Goal: Navigation & Orientation: Understand site structure

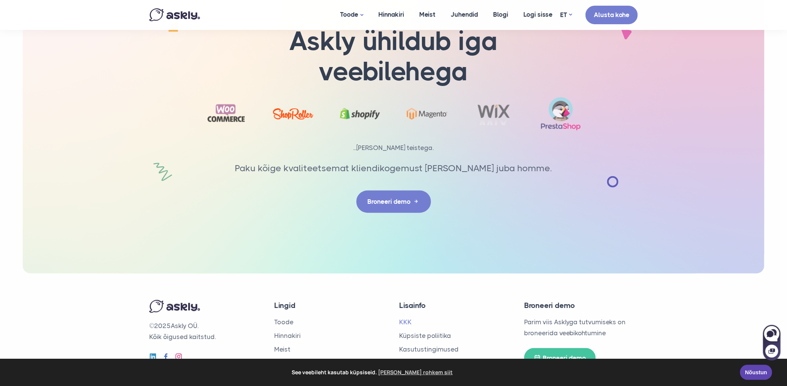
scroll to position [2420, 0]
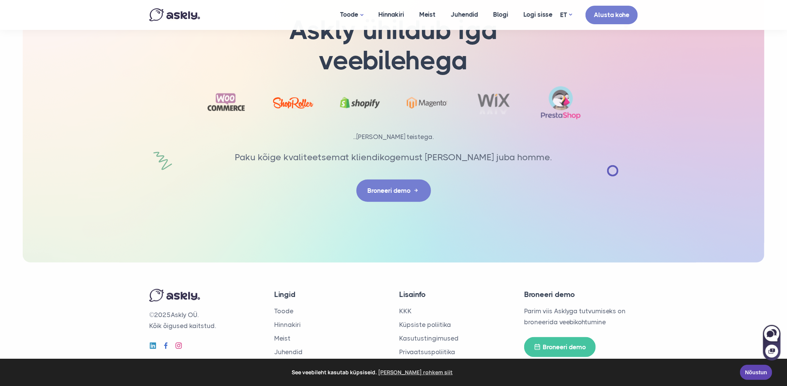
drag, startPoint x: 173, startPoint y: 302, endPoint x: 231, endPoint y: 304, distance: 58.0
click at [231, 309] on p "© 2025 Askly OÜ. Kõik õigused kaitstud." at bounding box center [206, 320] width 114 height 22
copy p "Askly OÜ."
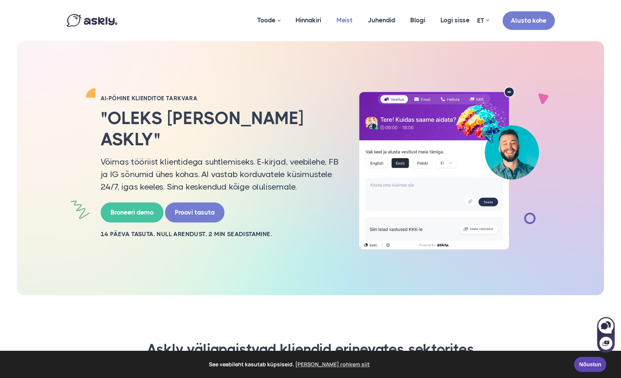
click at [358, 17] on link "Meist" at bounding box center [344, 20] width 31 height 37
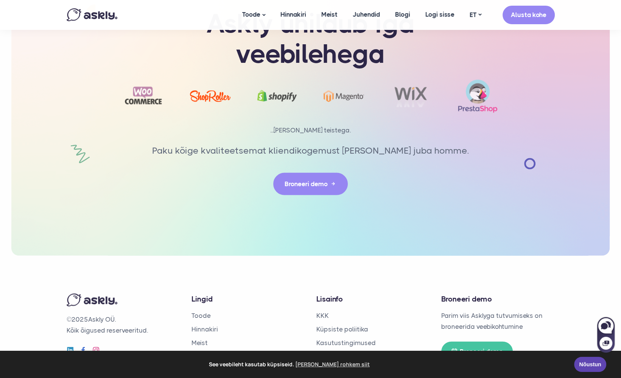
scroll to position [1671, 0]
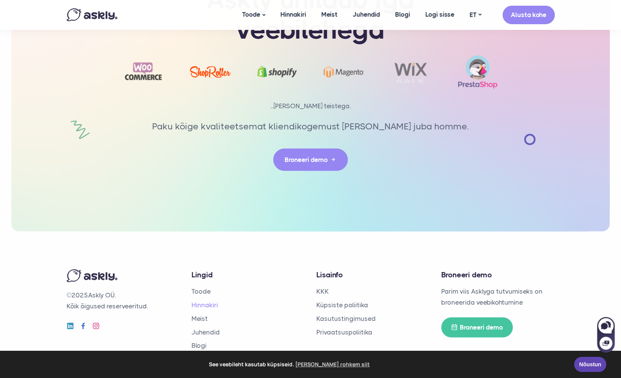
click at [209, 301] on link "Hinnakiri" at bounding box center [205, 305] width 26 height 8
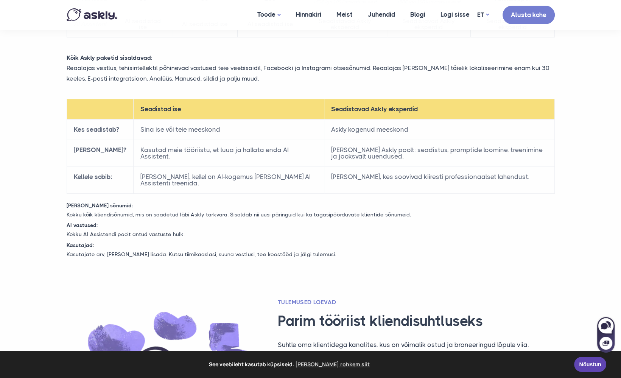
scroll to position [235, 0]
